Goal: Complete application form

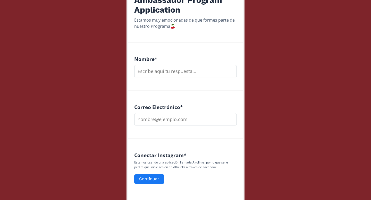
scroll to position [110, 0]
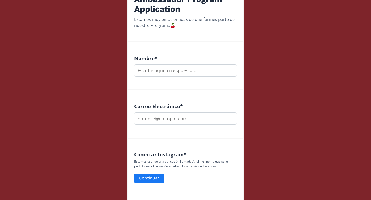
click at [220, 70] on input "text" at bounding box center [185, 70] width 102 height 12
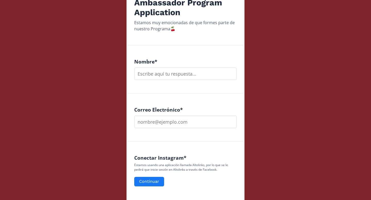
scroll to position [107, 0]
type input "[PERSON_NAME]"
click at [191, 124] on input "email" at bounding box center [185, 122] width 102 height 12
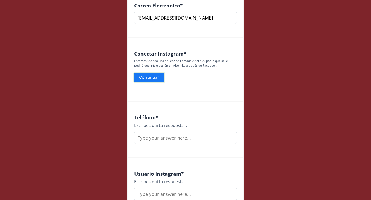
scroll to position [214, 0]
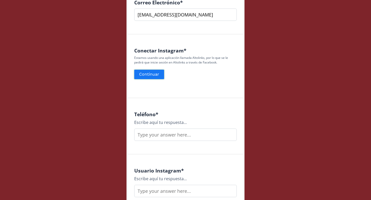
type input "[EMAIL_ADDRESS][DOMAIN_NAME]"
click at [151, 71] on button "Continuar" at bounding box center [148, 74] width 31 height 11
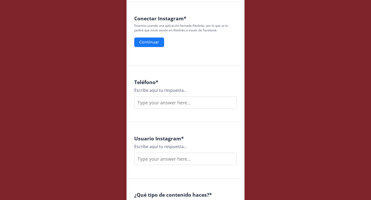
scroll to position [246, 0]
click at [158, 41] on button "Continuar" at bounding box center [148, 42] width 31 height 11
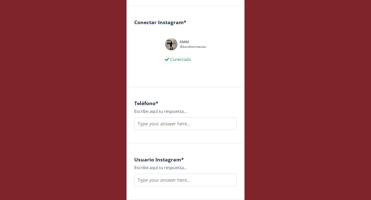
scroll to position [243, 0]
click at [180, 124] on input "text" at bounding box center [185, 123] width 102 height 12
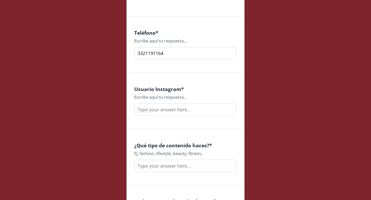
scroll to position [314, 0]
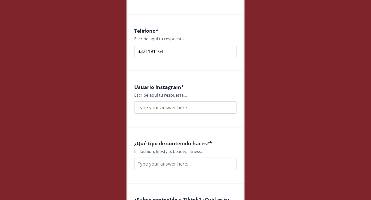
type input "3321191164"
click at [170, 107] on input "text" at bounding box center [185, 107] width 102 height 12
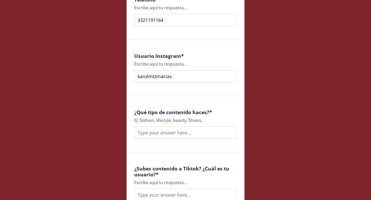
scroll to position [348, 0]
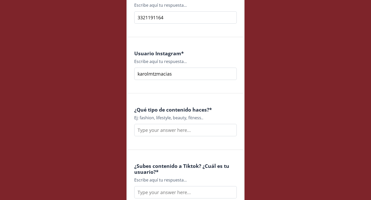
type input "karolmtzmacias"
click at [168, 136] on input "text" at bounding box center [185, 130] width 102 height 12
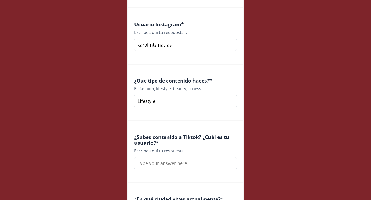
scroll to position [415, 0]
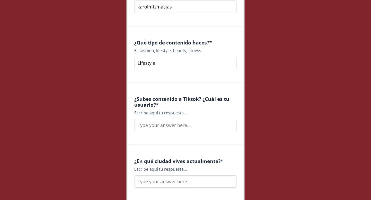
type input "Lifestyle"
click at [179, 129] on input "text" at bounding box center [185, 125] width 102 height 12
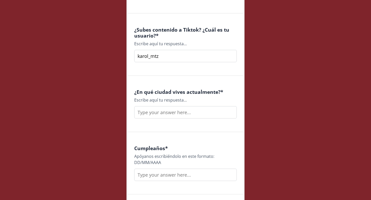
scroll to position [488, 0]
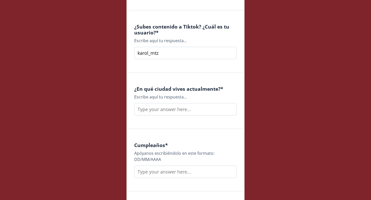
type input "karol_mtz"
click at [193, 109] on input "text" at bounding box center [185, 109] width 102 height 12
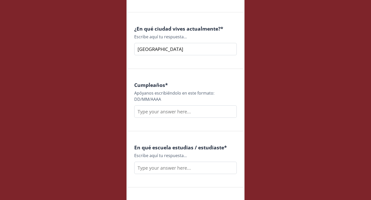
type input "[GEOGRAPHIC_DATA]"
click at [170, 111] on input "text" at bounding box center [185, 111] width 102 height 12
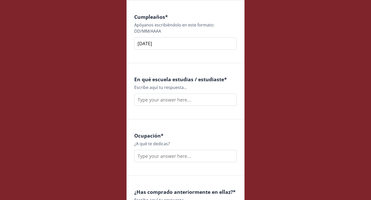
type input "[DATE]"
click at [176, 101] on input "text" at bounding box center [185, 100] width 102 height 12
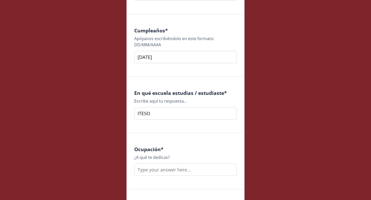
scroll to position [645, 0]
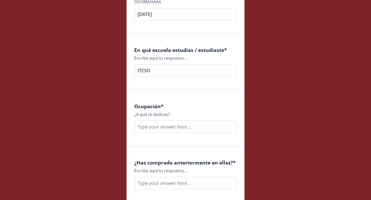
type input "ITESO"
click at [180, 126] on input "text" at bounding box center [185, 127] width 102 height 12
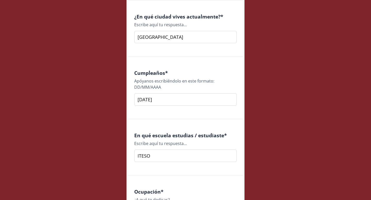
scroll to position [665, 0]
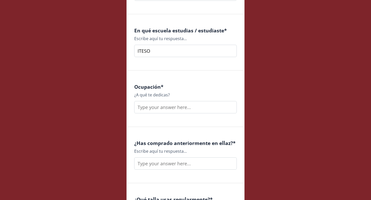
click at [170, 103] on input "text" at bounding box center [185, 107] width 102 height 12
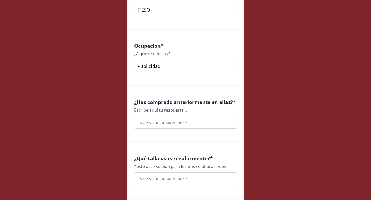
scroll to position [733, 0]
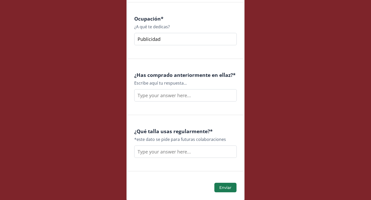
type input "Publicidad"
click at [167, 92] on input "text" at bounding box center [185, 95] width 102 height 12
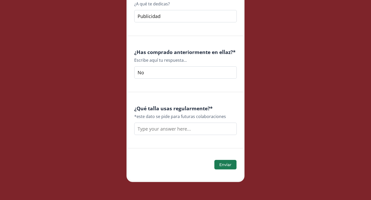
type input "No"
click at [163, 133] on input "text" at bounding box center [185, 129] width 102 height 12
click at [163, 145] on div "¿Qué talla usas regularmente? * *este dato se pide para futuras colaboraciones S" at bounding box center [185, 121] width 115 height 56
click at [187, 130] on input "S" at bounding box center [185, 129] width 102 height 12
type input "S"
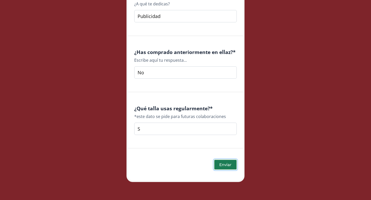
click at [222, 165] on button "Enviar" at bounding box center [225, 164] width 24 height 11
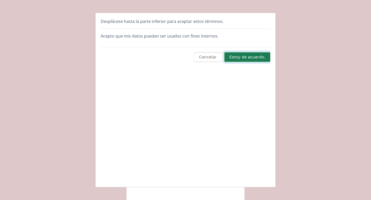
click at [237, 56] on button "Estoy de acuerdo." at bounding box center [246, 57] width 47 height 11
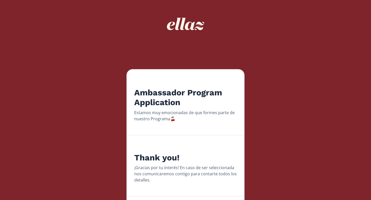
scroll to position [20, 0]
